Goal: Feedback & Contribution: Contribute content

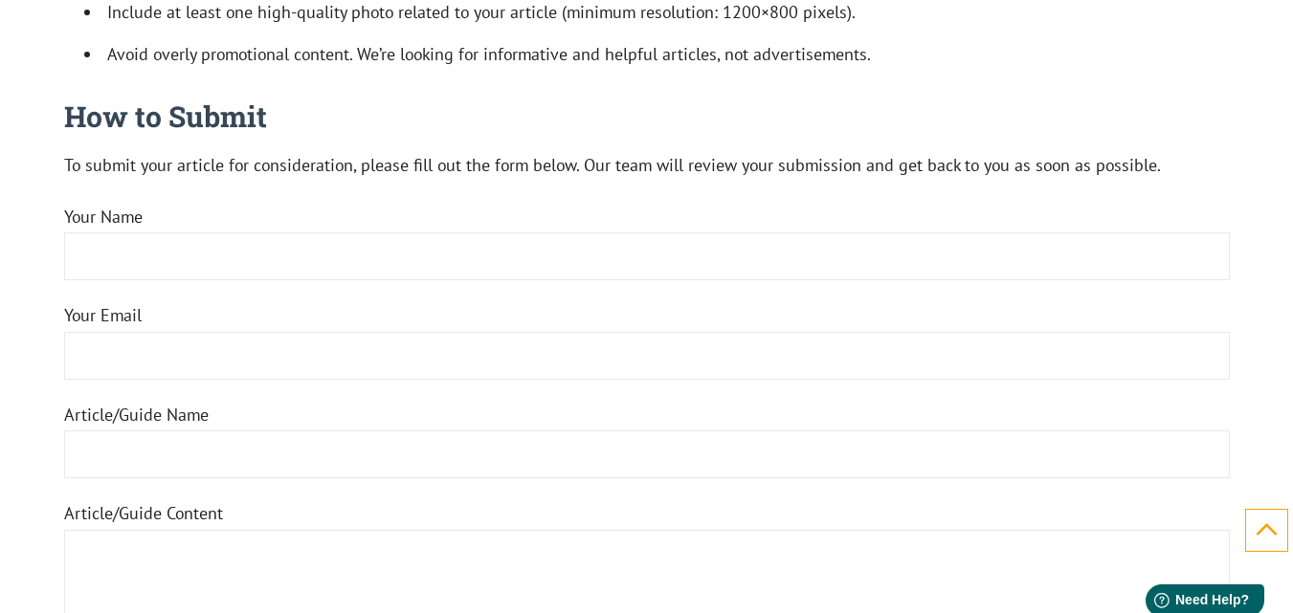
scroll to position [1661, 0]
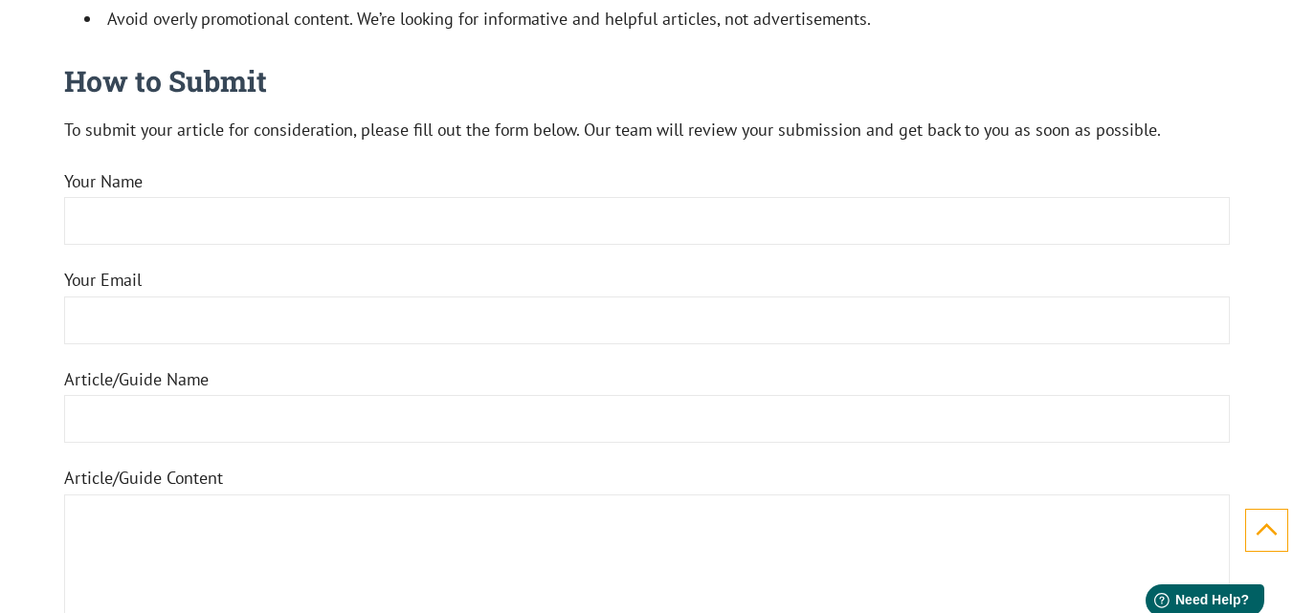
type textarea "[URL][DOMAIN_NAME]"
click at [244, 233] on input "Your Name" at bounding box center [646, 221] width 1165 height 48
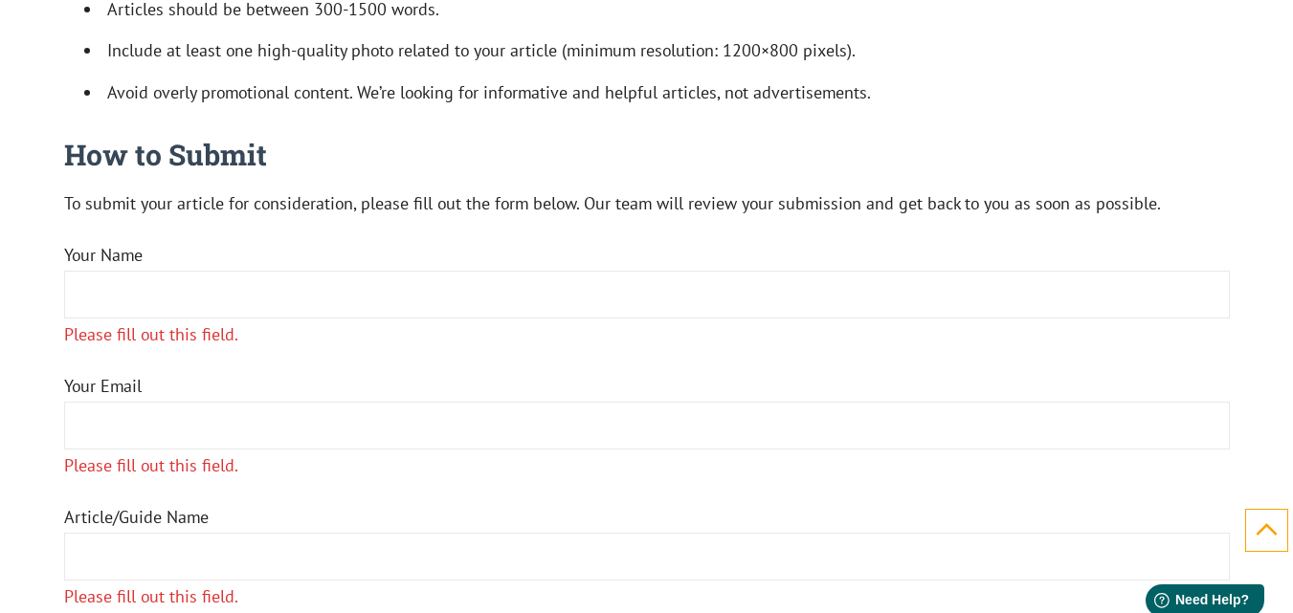
scroll to position [1735, 0]
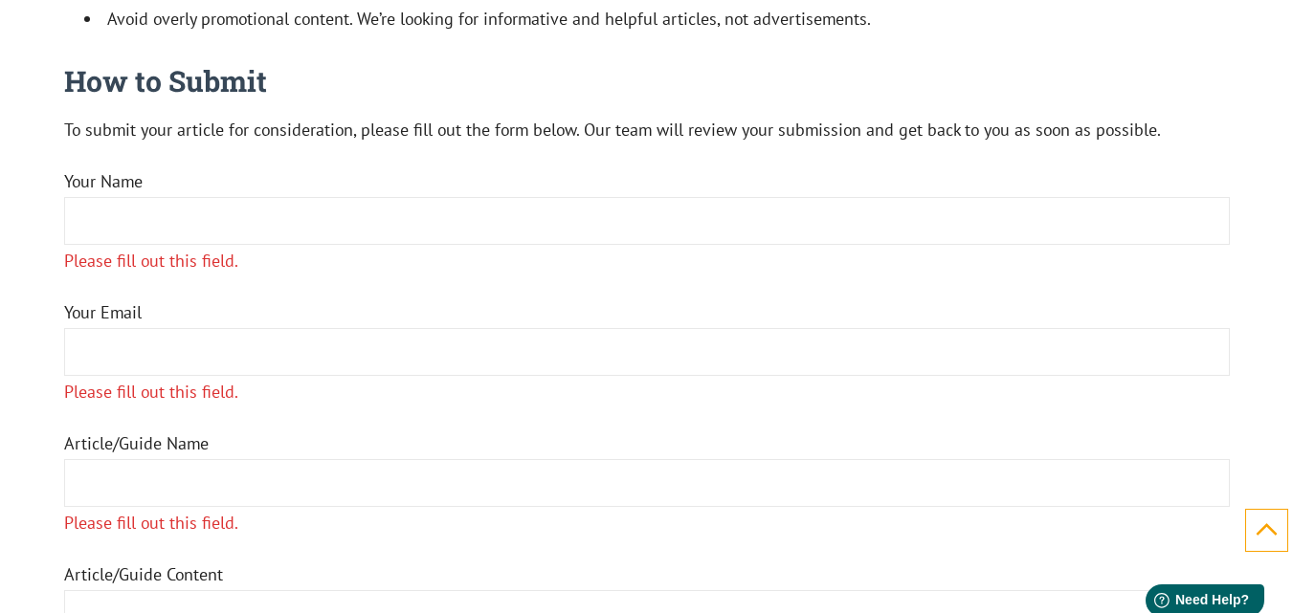
click at [244, 233] on input "Your Name Please fill out this field." at bounding box center [646, 221] width 1165 height 48
type input "sophialinaseo"
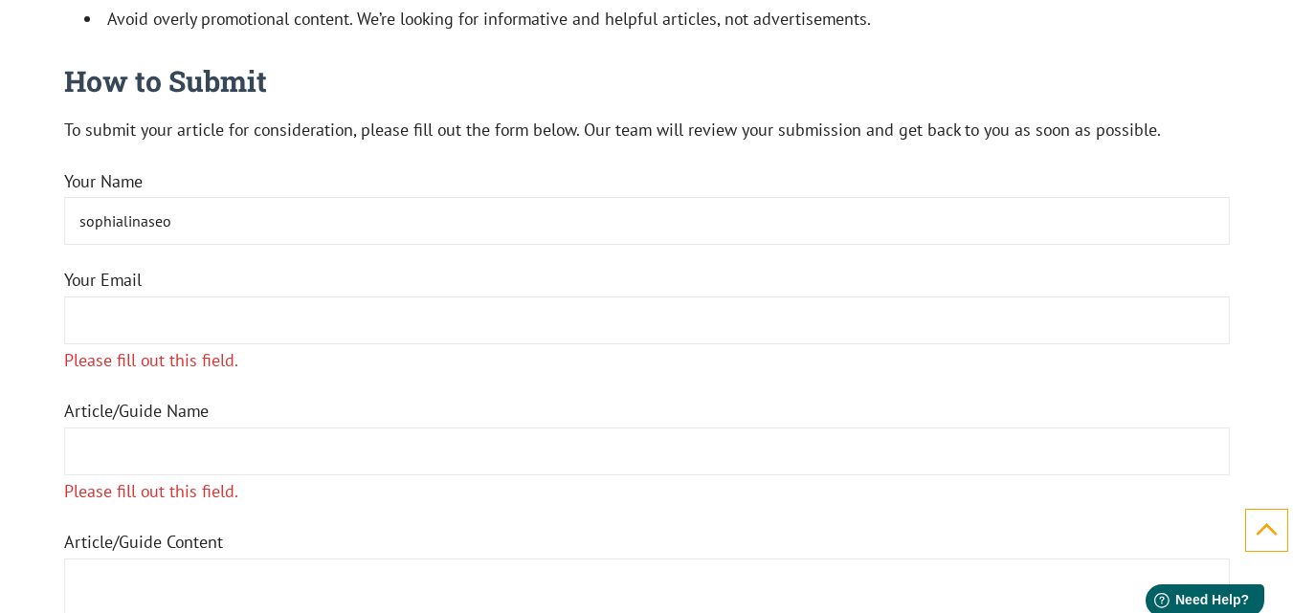
click at [236, 318] on input "Your Email Please fill out this field." at bounding box center [646, 321] width 1165 height 48
type input "[EMAIL_ADDRESS][DOMAIN_NAME]"
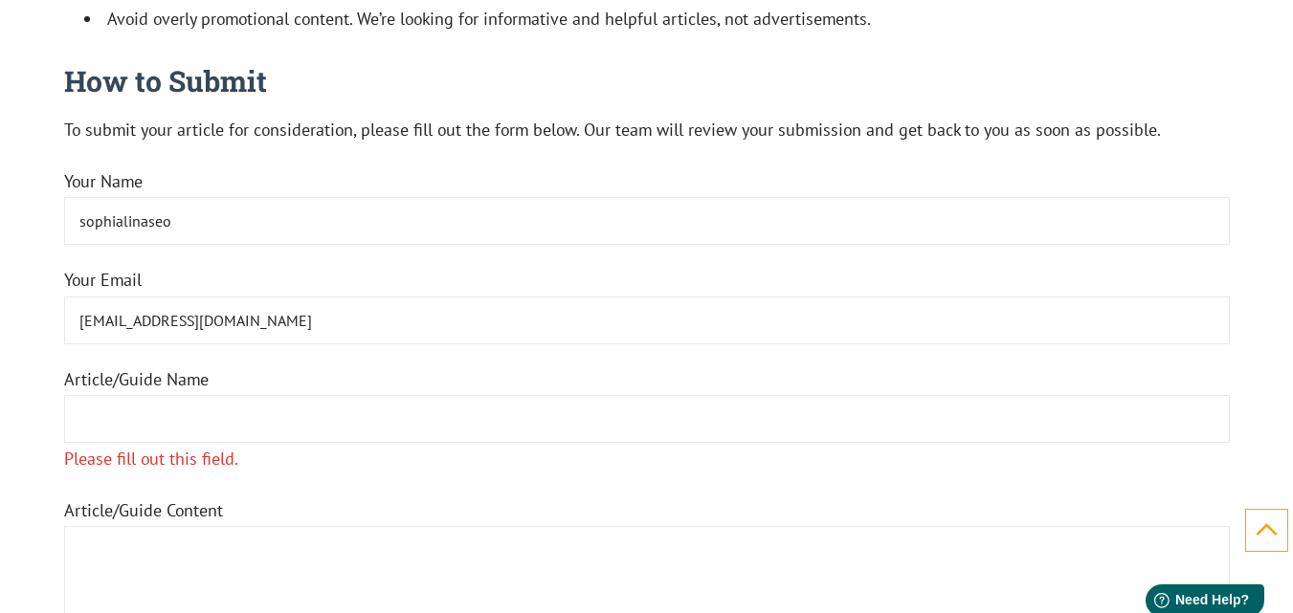
click at [264, 436] on input "Article/Guide Name Please fill out this field." at bounding box center [646, 419] width 1165 height 48
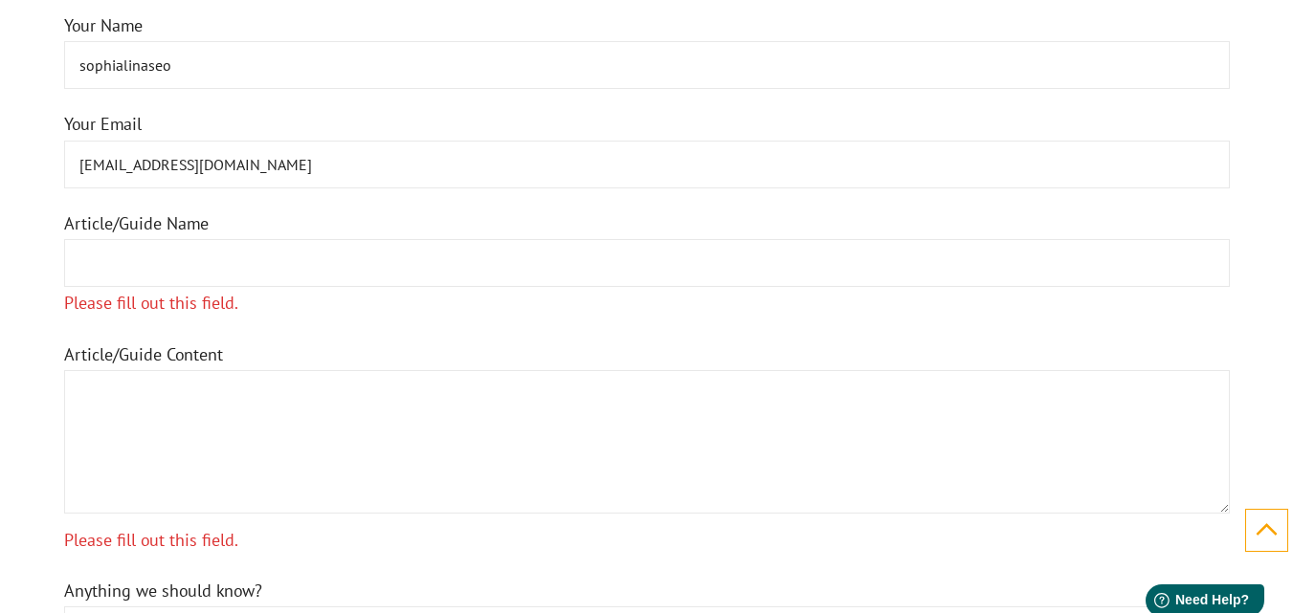
scroll to position [1863, 0]
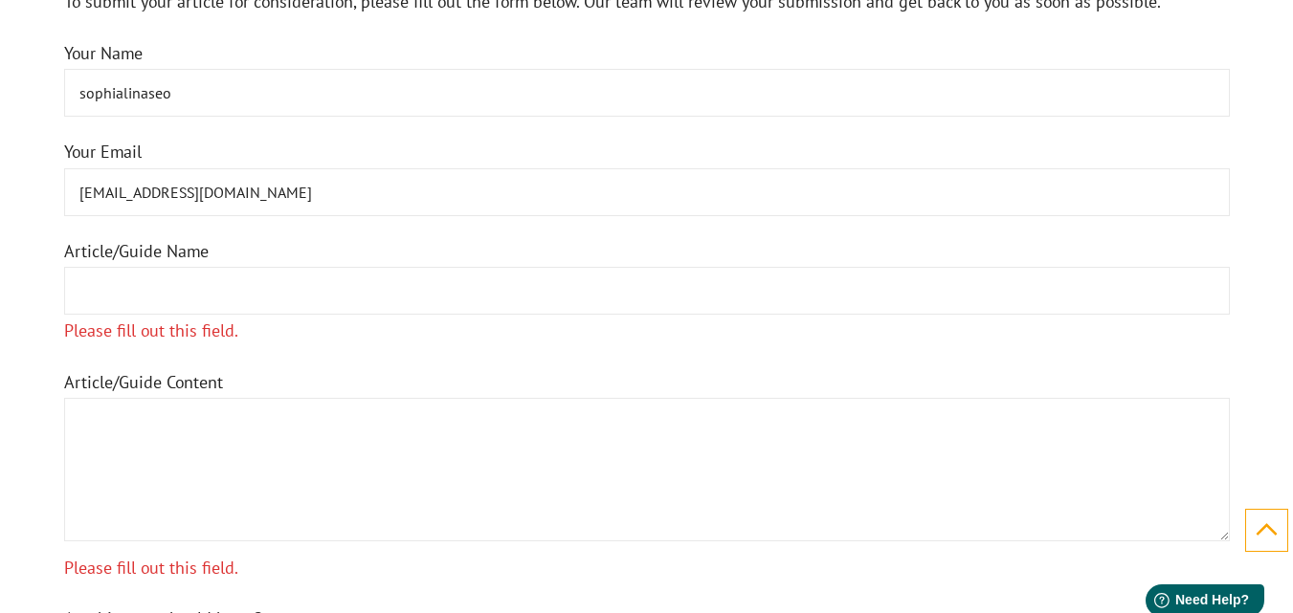
click at [388, 507] on textarea "Article/Guide Content Please fill out this field." at bounding box center [646, 470] width 1165 height 144
paste textarea "-- Hello, I'm a guest blogger and will also work as an SEO Expert at an SEO Com…"
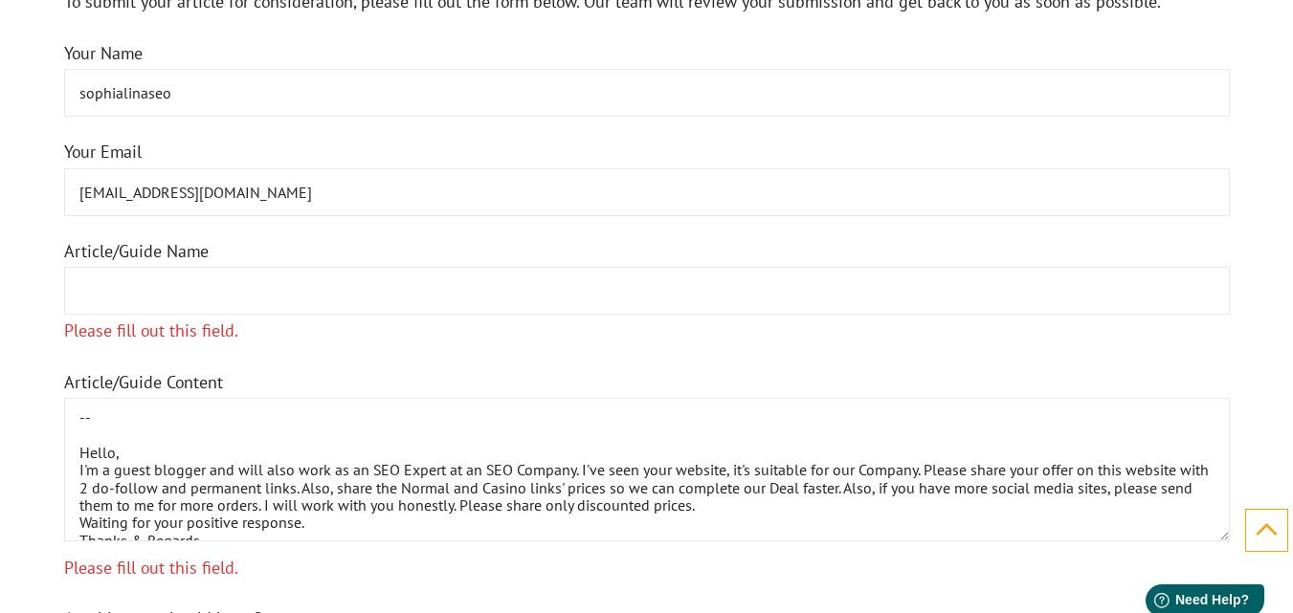
scroll to position [204, 0]
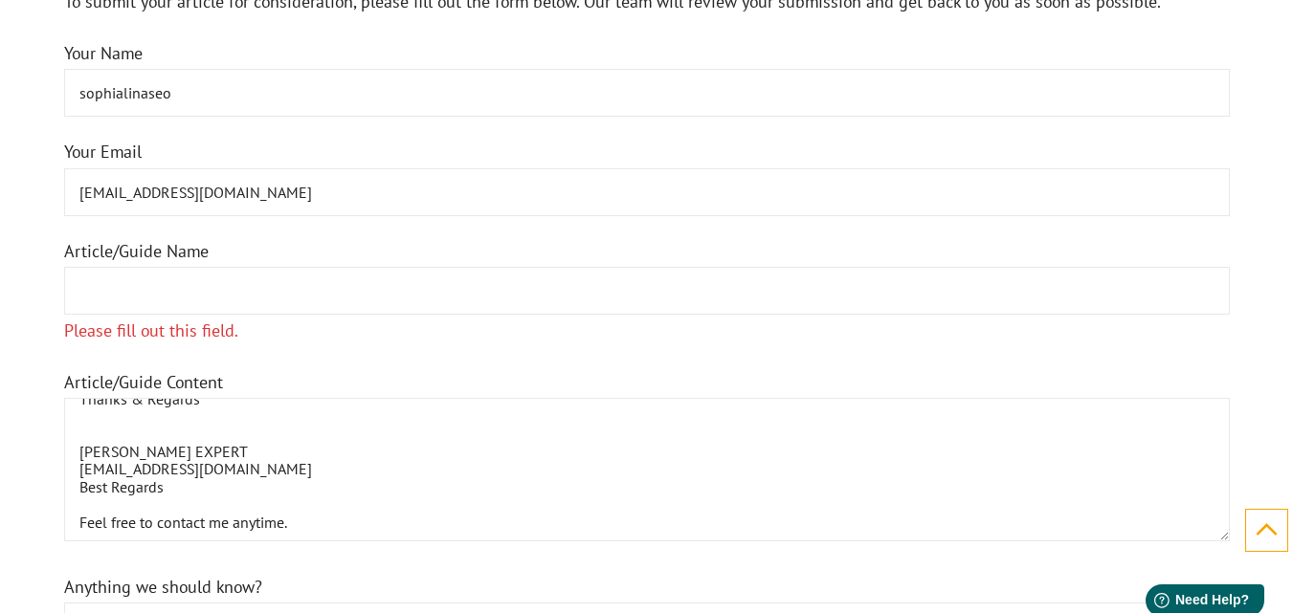
paste textarea "Guest Post & Link Insertion Inquiry:"
type textarea "-- Hello, I'm a guest blogger and will also work as an SEO Expert at an SEO Com…"
click at [459, 291] on input "Article/Guide Name Please fill out this field." at bounding box center [646, 291] width 1165 height 48
paste input "Guest Post & Link Insertion Inquiry:"
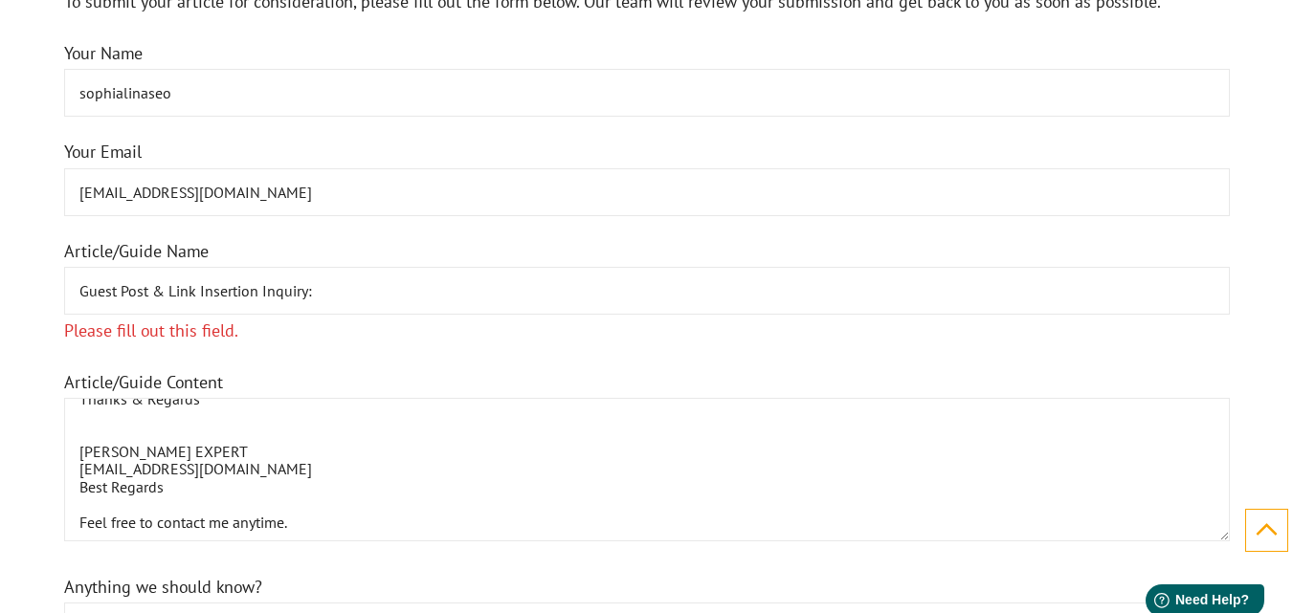
type input "Guest Post & Link Insertion Inquiry:"
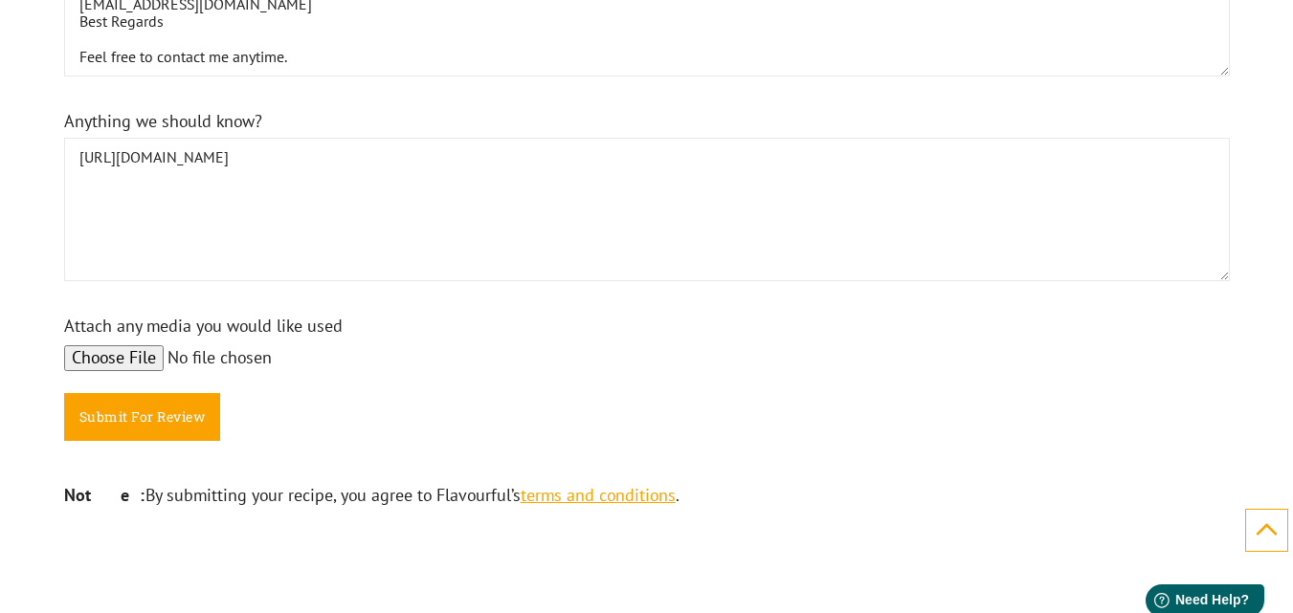
scroll to position [2327, 0]
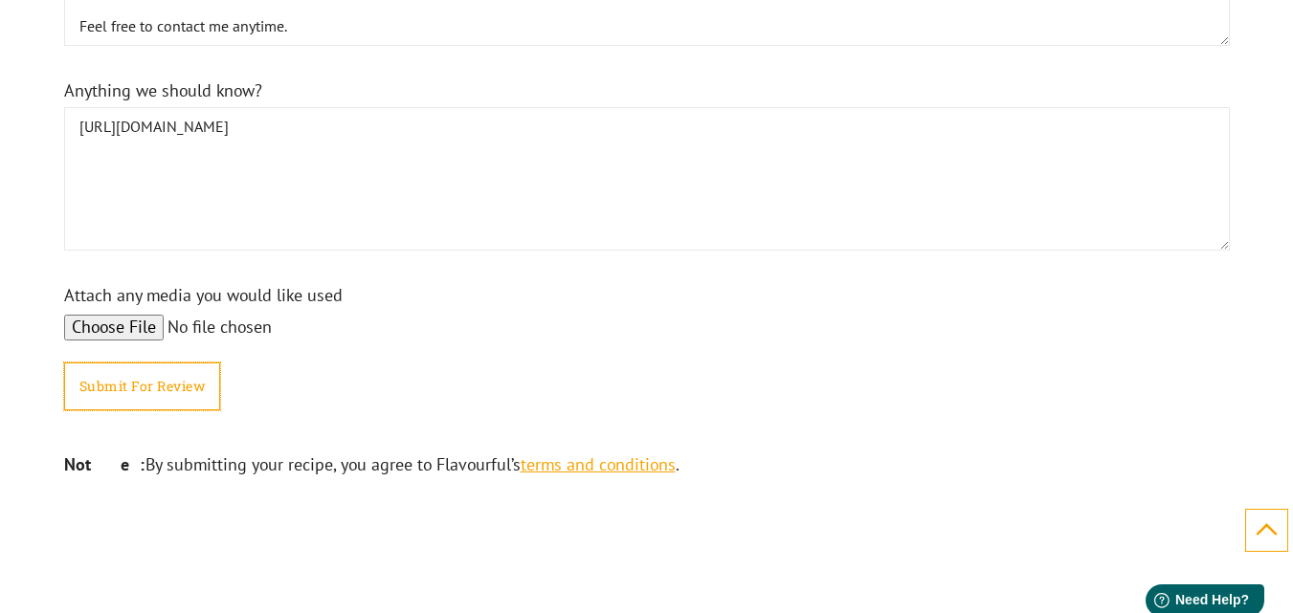
click at [168, 400] on input "Submit For Review" at bounding box center [142, 387] width 157 height 48
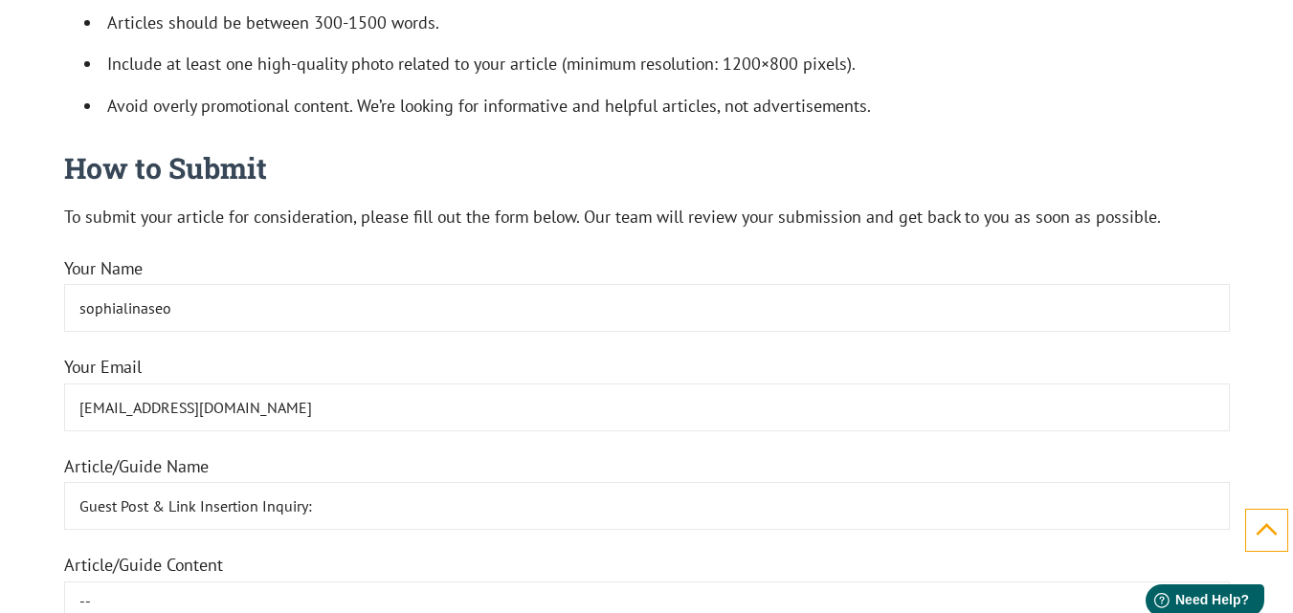
scroll to position [1567, 0]
